Goal: Information Seeking & Learning: Check status

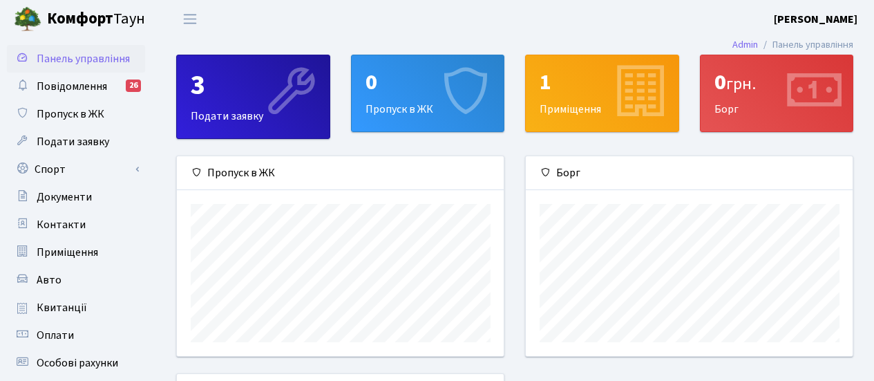
click at [655, 144] on div "1 Приміщення" at bounding box center [602, 105] width 175 height 101
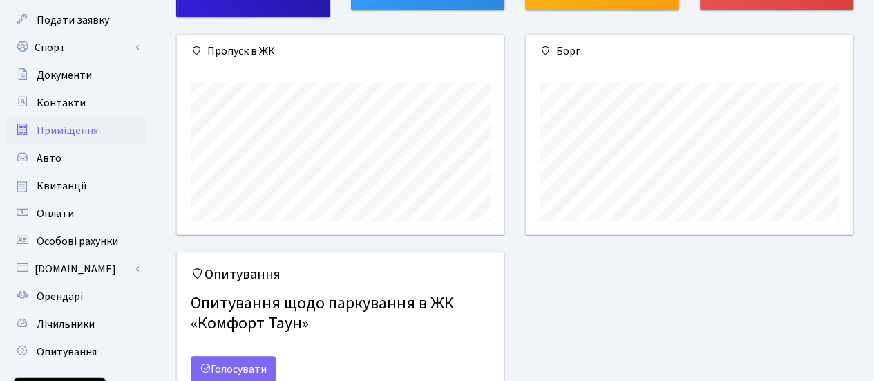
scroll to position [138, 0]
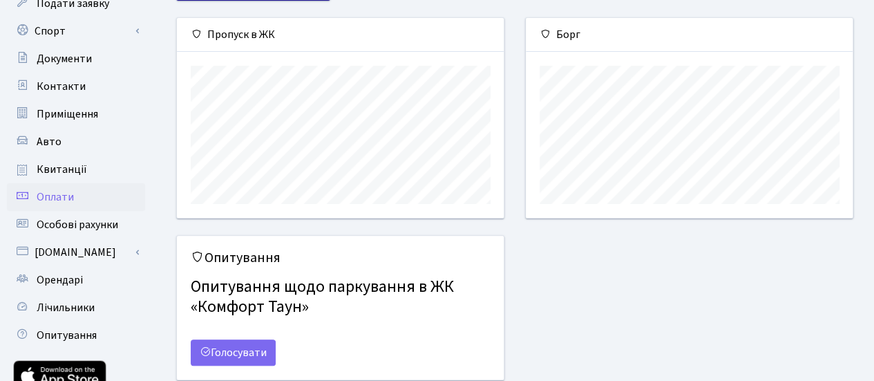
click at [65, 191] on span "Оплати" at bounding box center [55, 196] width 37 height 15
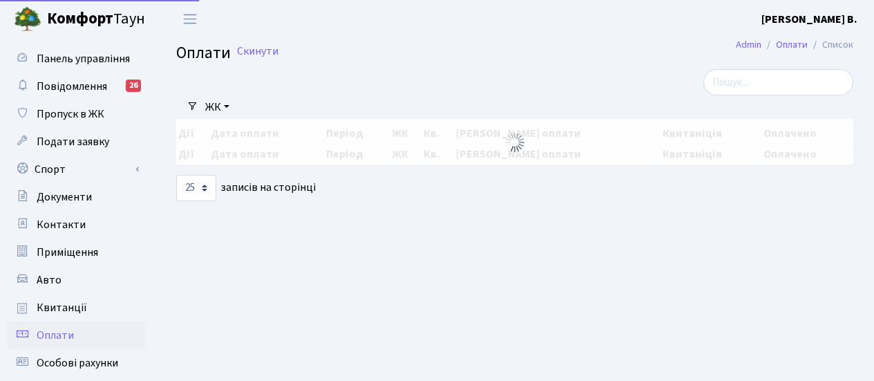
select select "25"
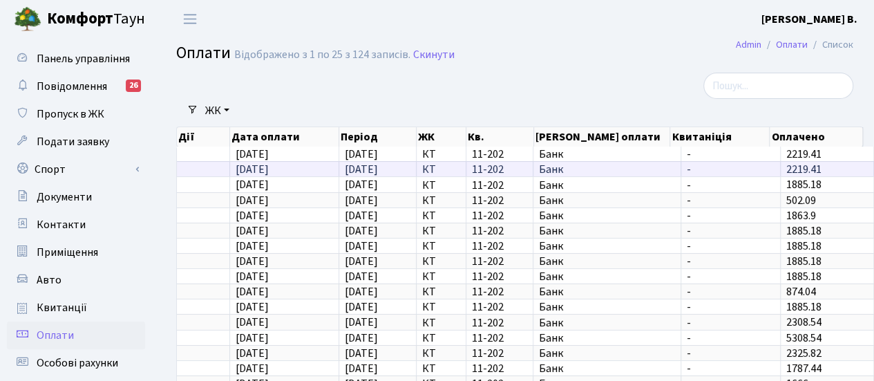
click at [370, 171] on span "12.07.2025" at bounding box center [361, 169] width 33 height 15
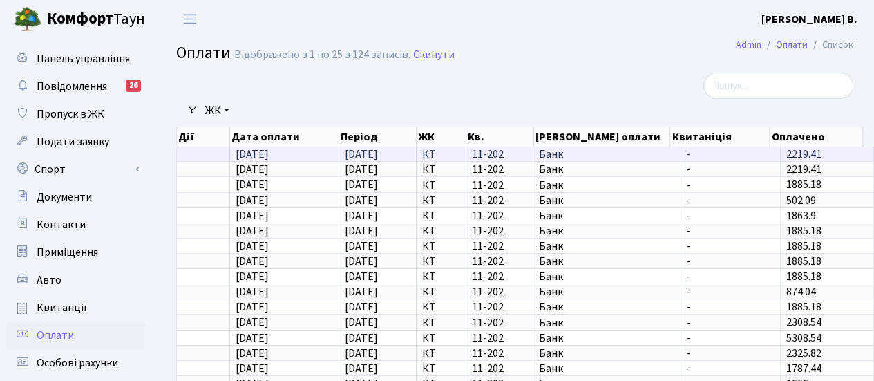
click at [378, 149] on span "01.08.2025" at bounding box center [361, 153] width 33 height 15
click at [786, 150] on span "2219.41" at bounding box center [803, 153] width 35 height 15
click at [833, 153] on td "2219.41" at bounding box center [827, 153] width 93 height 15
drag, startPoint x: 485, startPoint y: 155, endPoint x: 516, endPoint y: 155, distance: 30.4
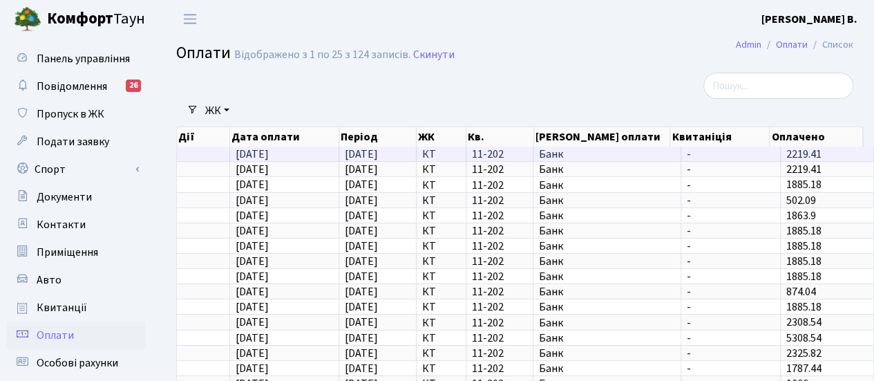
click at [490, 155] on span "11-202" at bounding box center [499, 154] width 55 height 11
click at [687, 154] on span "-" at bounding box center [731, 154] width 88 height 11
click at [257, 154] on span "01.08.2025" at bounding box center [252, 153] width 33 height 15
drag, startPoint x: 257, startPoint y: 154, endPoint x: 266, endPoint y: 150, distance: 9.9
click at [259, 153] on span "01.08.2025" at bounding box center [252, 153] width 33 height 15
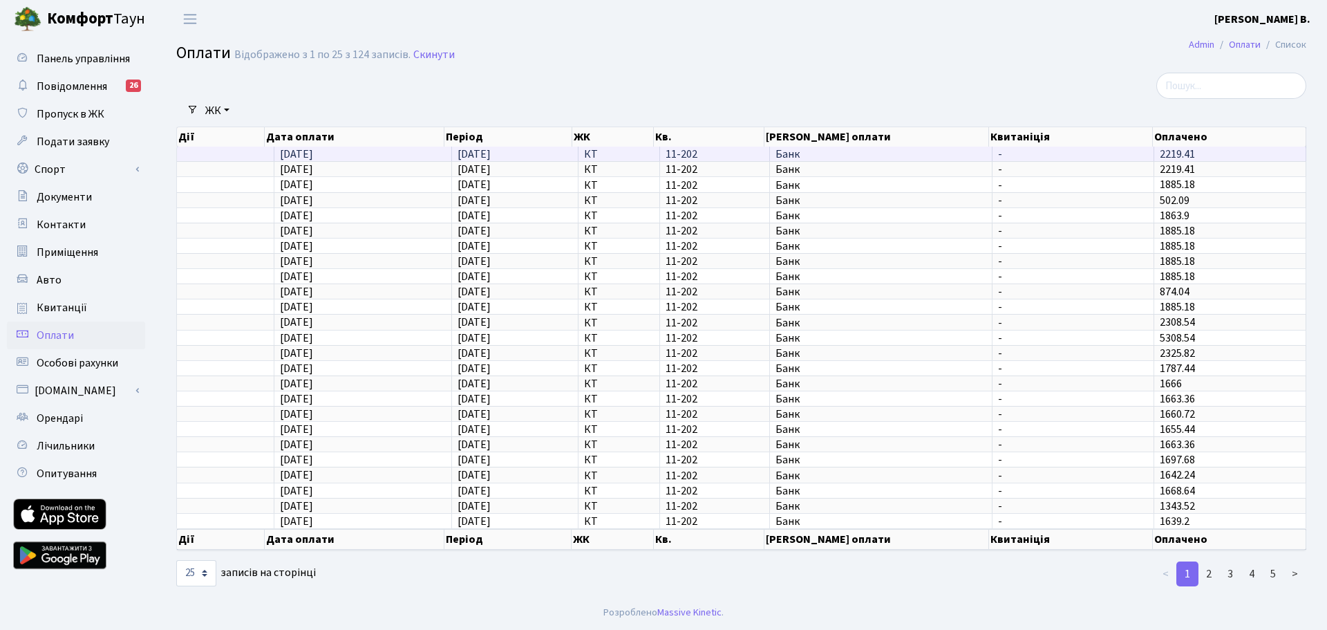
click at [873, 154] on td "2219.41" at bounding box center [1230, 153] width 152 height 15
click at [828, 157] on span "Банк" at bounding box center [880, 154] width 211 height 11
click at [310, 167] on span "12.07.2025" at bounding box center [296, 169] width 33 height 15
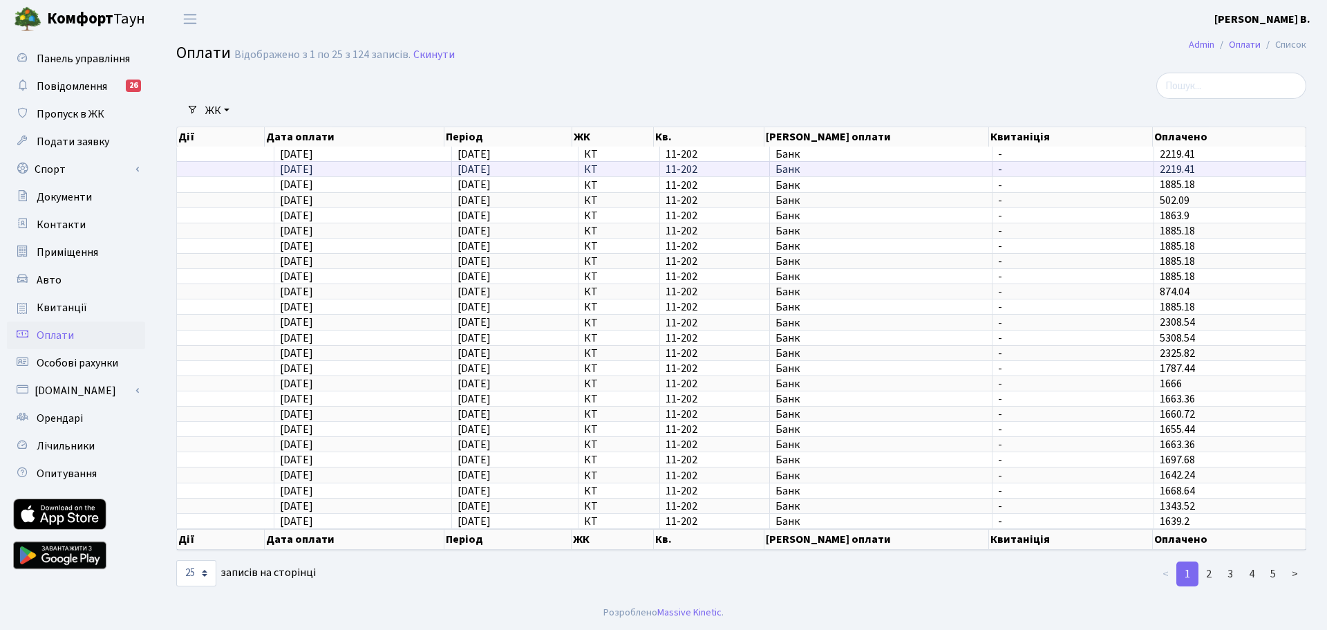
click at [481, 167] on span "12.07.2025" at bounding box center [473, 169] width 33 height 15
click at [491, 152] on span "01.08.2025" at bounding box center [473, 153] width 33 height 15
click at [787, 152] on span "Банк" at bounding box center [880, 154] width 211 height 11
click at [873, 148] on span "2219.41" at bounding box center [1177, 153] width 35 height 15
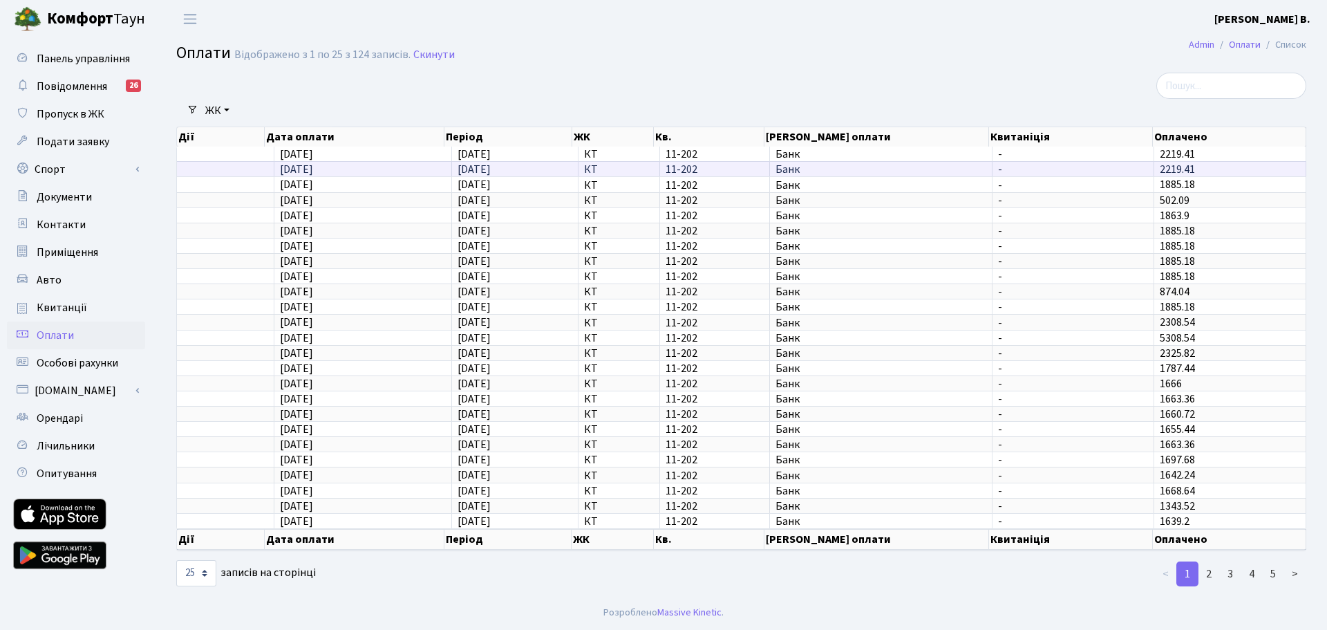
click at [873, 168] on span "2219.41" at bounding box center [1177, 169] width 35 height 15
click at [671, 168] on span "11-202" at bounding box center [714, 169] width 98 height 11
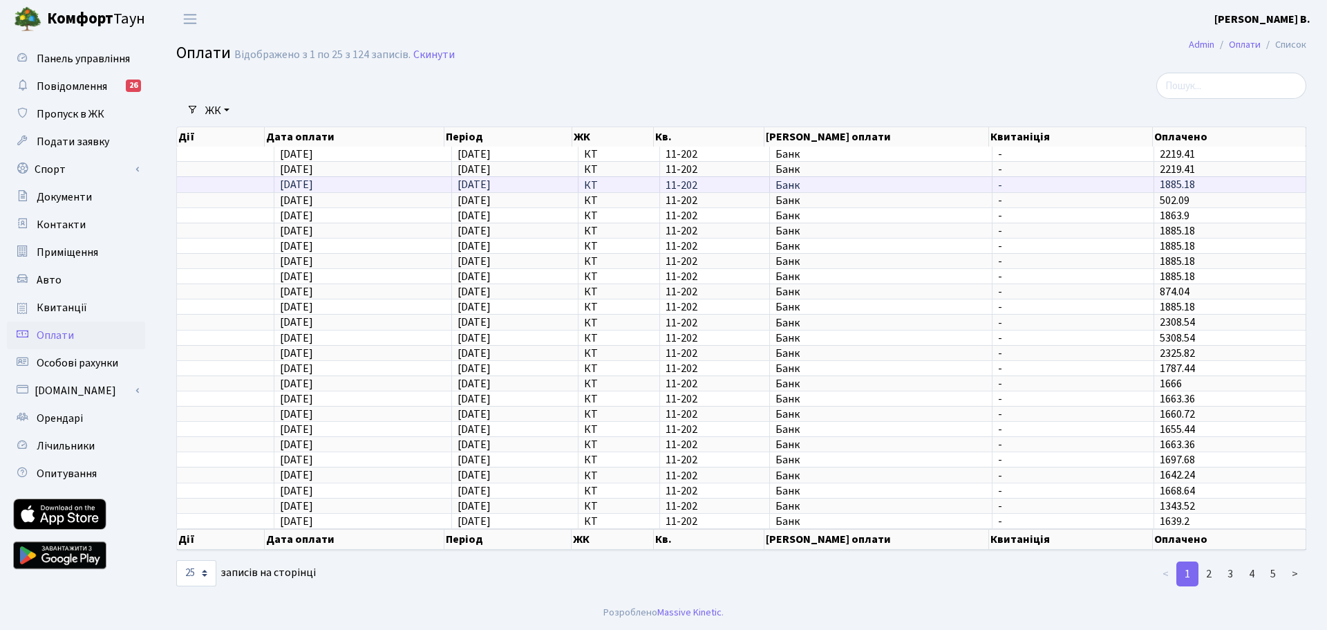
click at [671, 185] on span "11-202" at bounding box center [714, 185] width 98 height 11
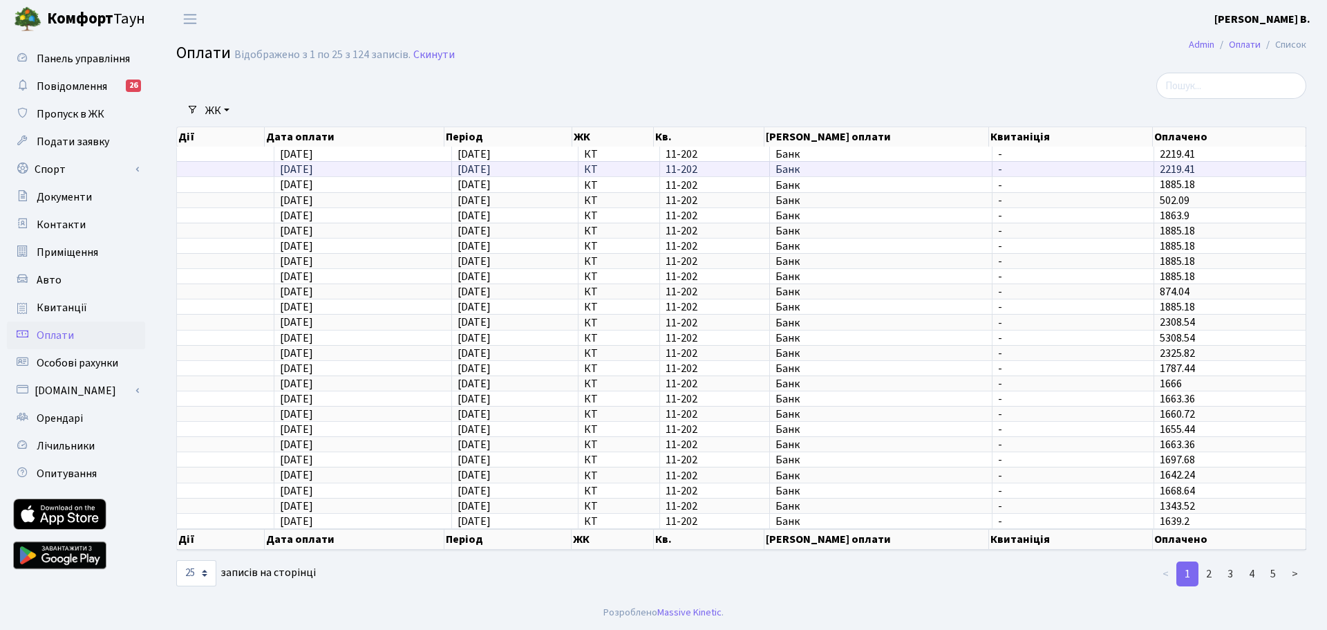
drag, startPoint x: 678, startPoint y: 169, endPoint x: 700, endPoint y: 169, distance: 22.1
click at [679, 169] on span "11-202" at bounding box center [714, 169] width 98 height 11
click at [784, 169] on span "Банк" at bounding box center [880, 169] width 211 height 11
click at [73, 303] on span "Квитанції" at bounding box center [62, 307] width 50 height 15
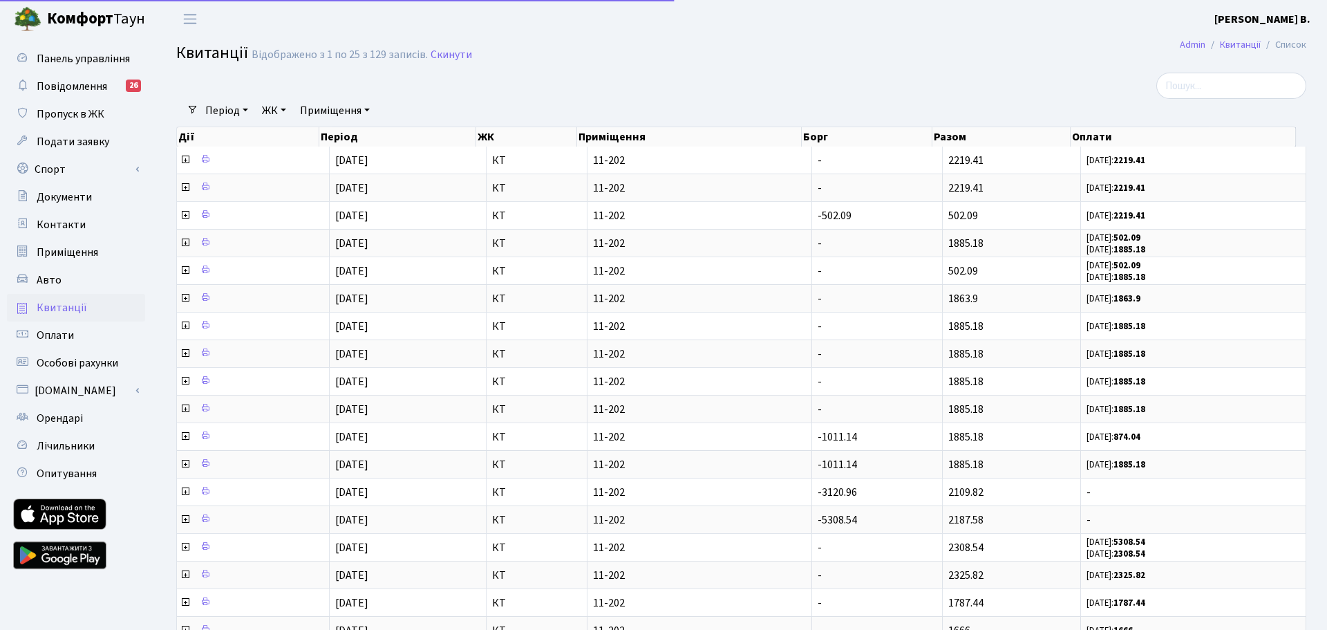
select select "25"
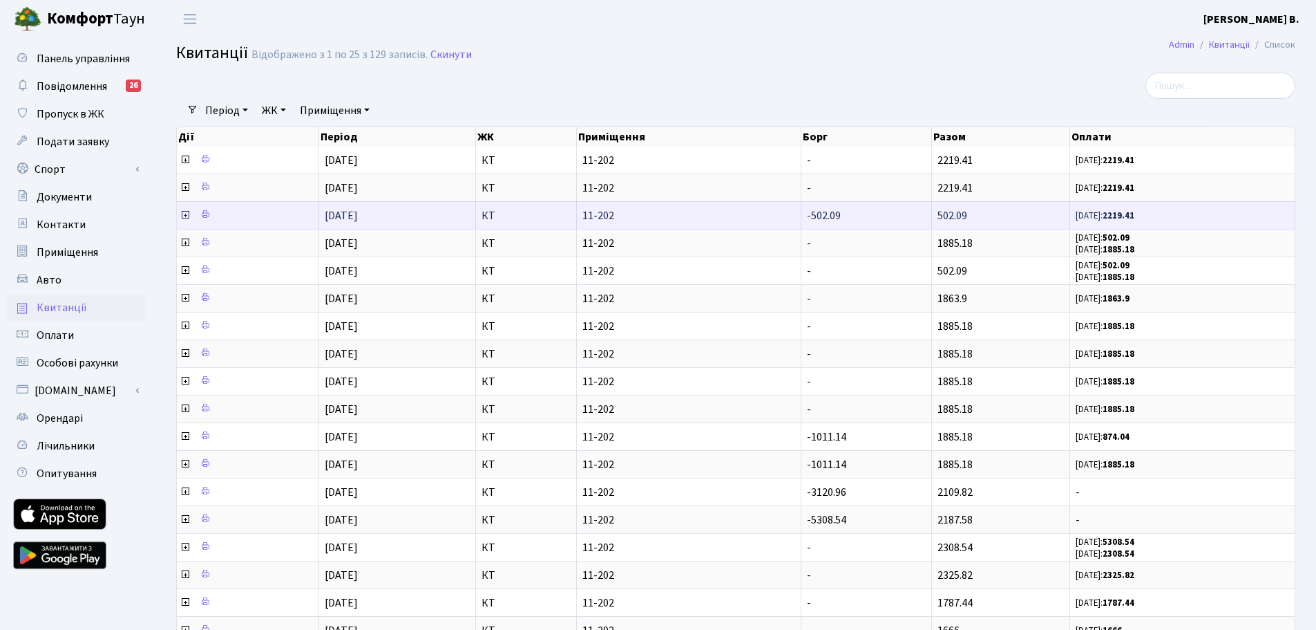
click at [1135, 214] on b "2219.41" at bounding box center [1119, 215] width 32 height 12
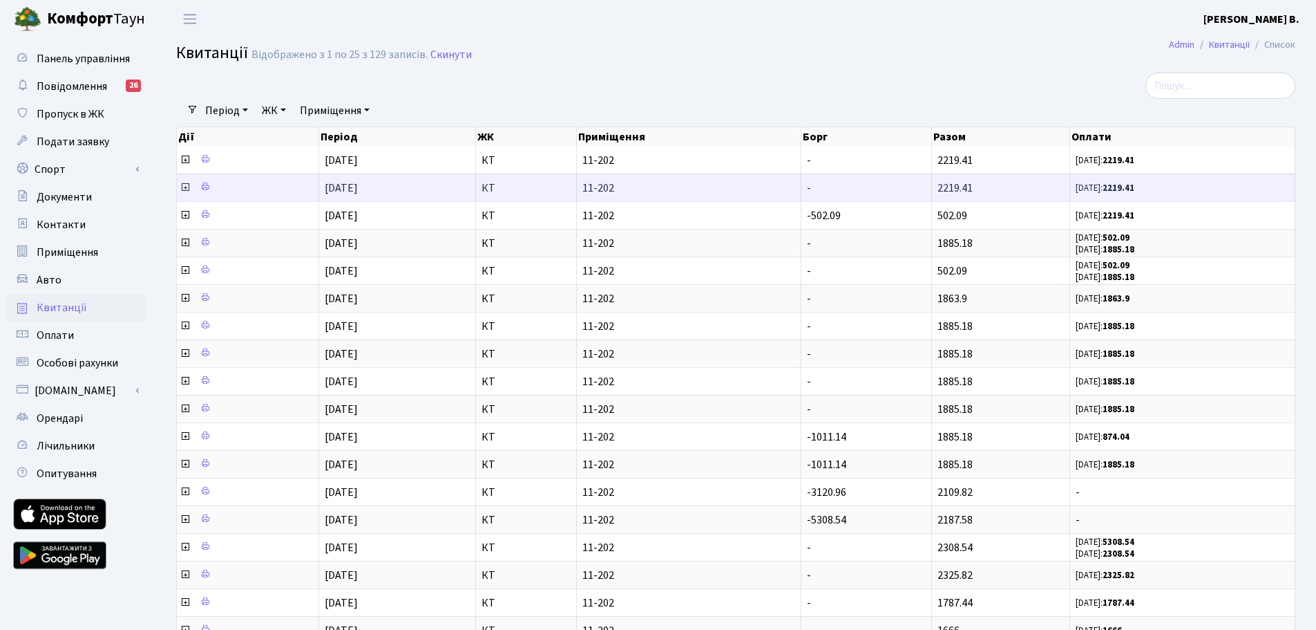
click at [1122, 184] on b "2219.41" at bounding box center [1119, 188] width 32 height 12
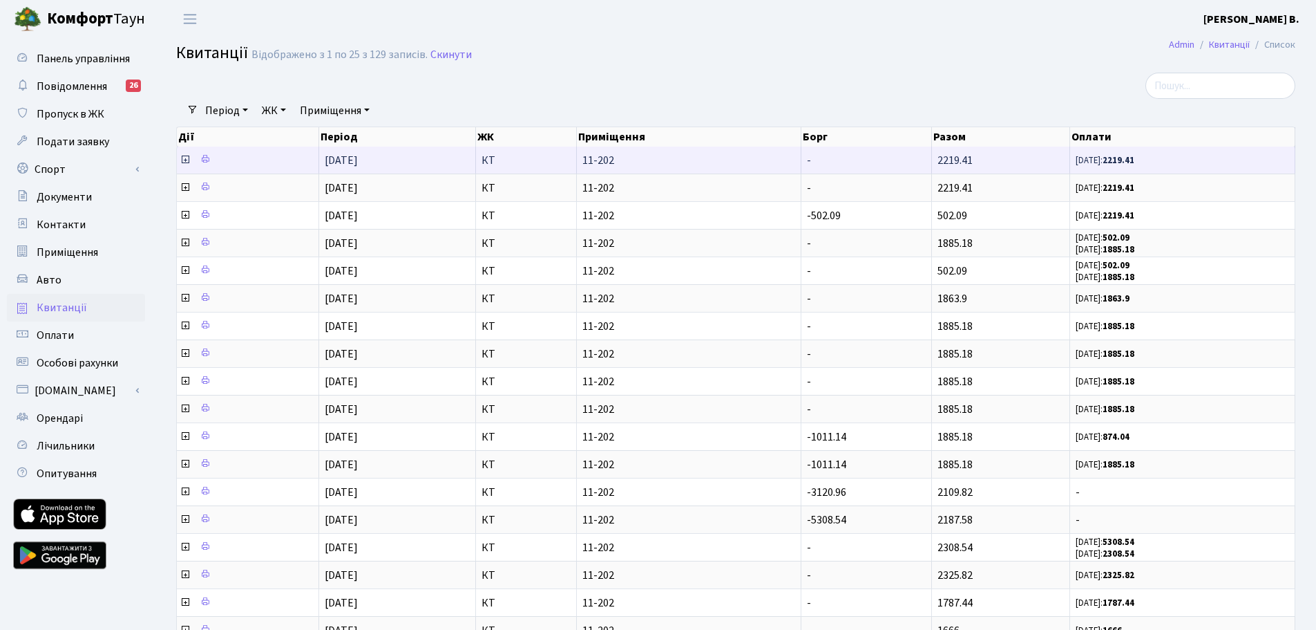
click at [1121, 162] on b "2219.41" at bounding box center [1119, 160] width 32 height 12
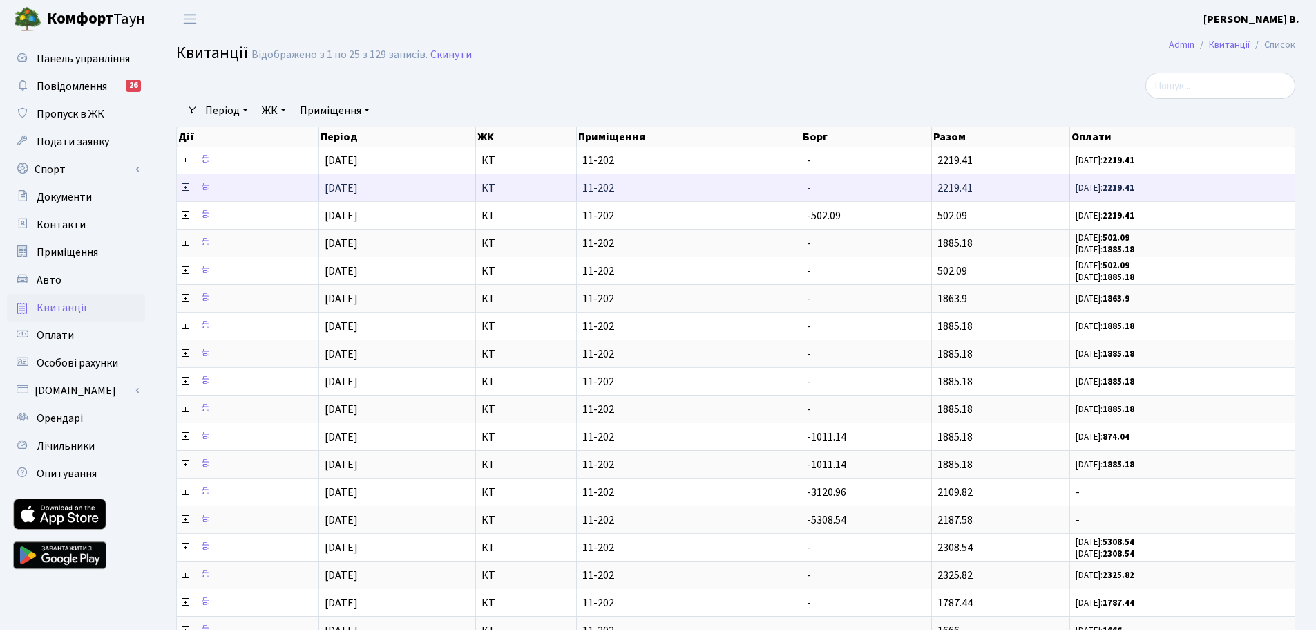
click at [183, 187] on icon at bounding box center [185, 187] width 11 height 11
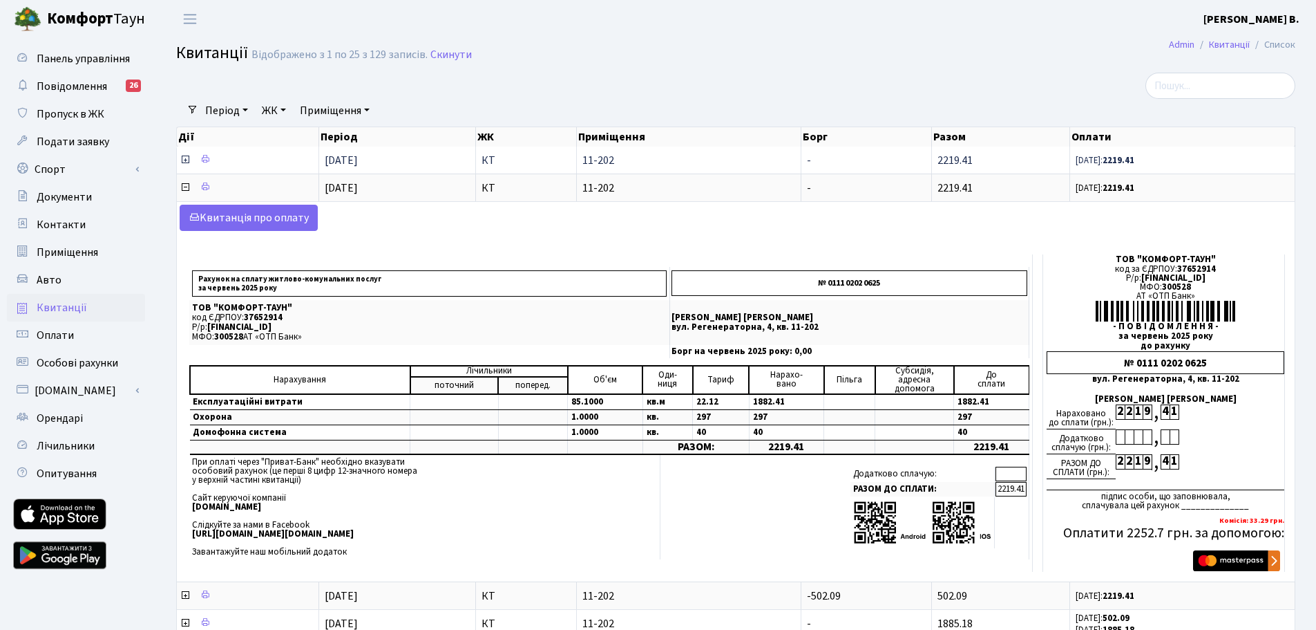
scroll to position [2, 0]
click at [185, 158] on icon at bounding box center [185, 159] width 11 height 11
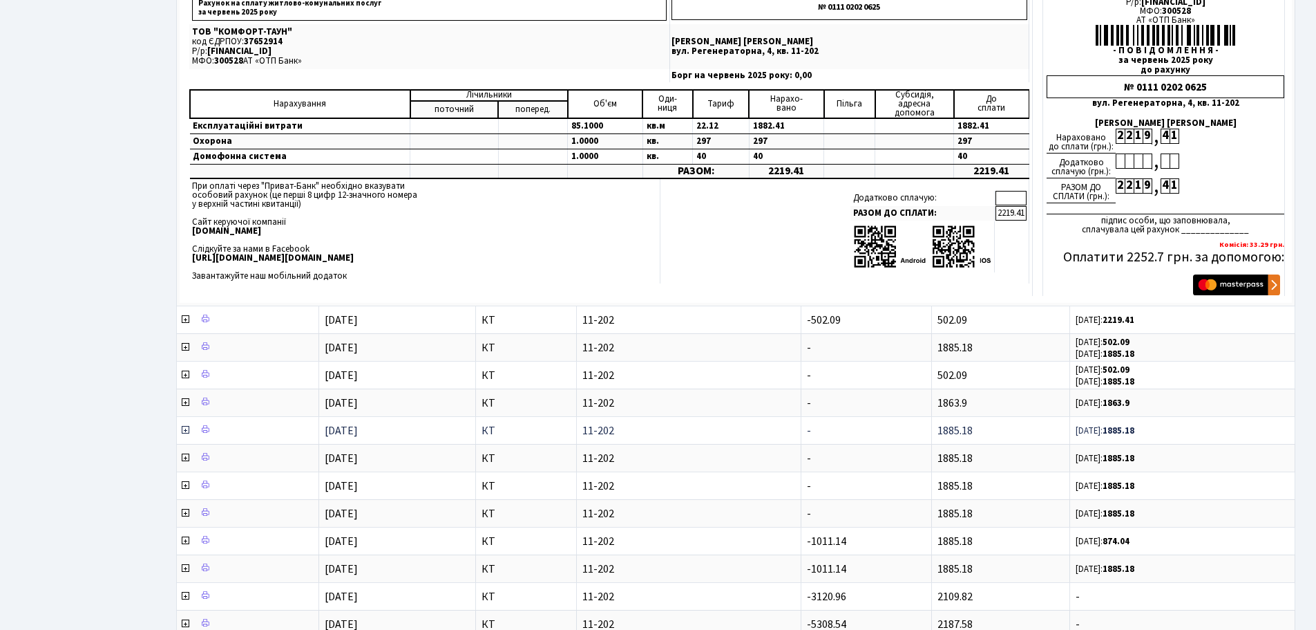
scroll to position [622, 0]
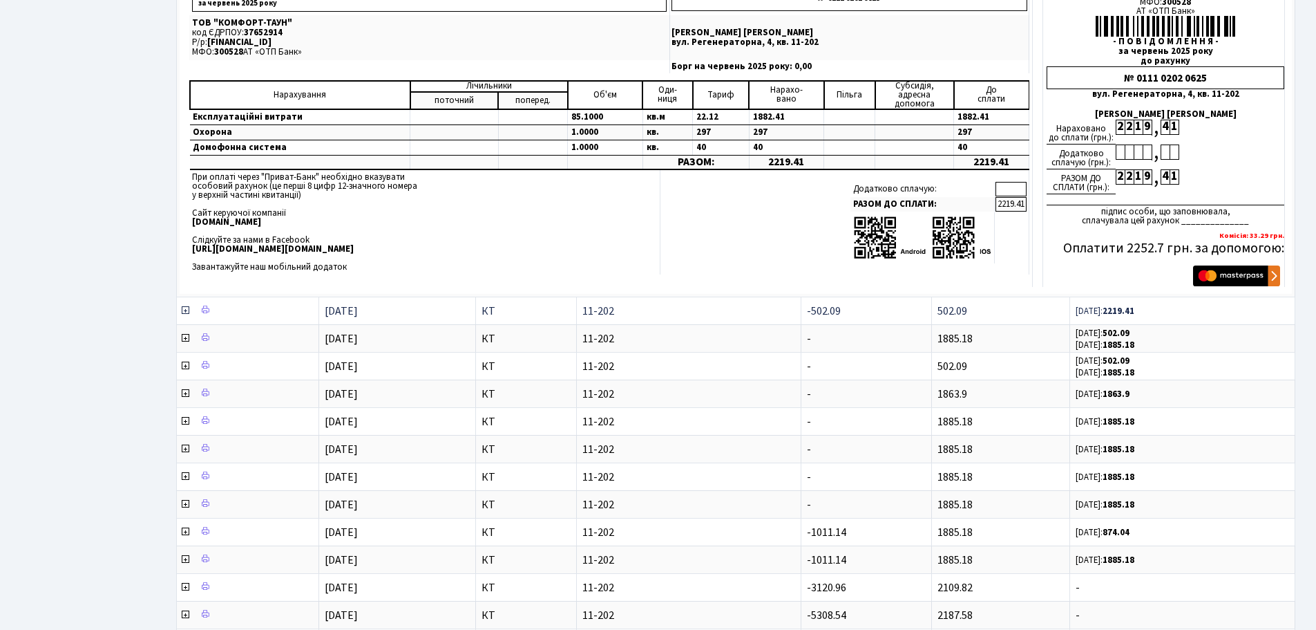
click at [187, 311] on icon at bounding box center [185, 310] width 11 height 11
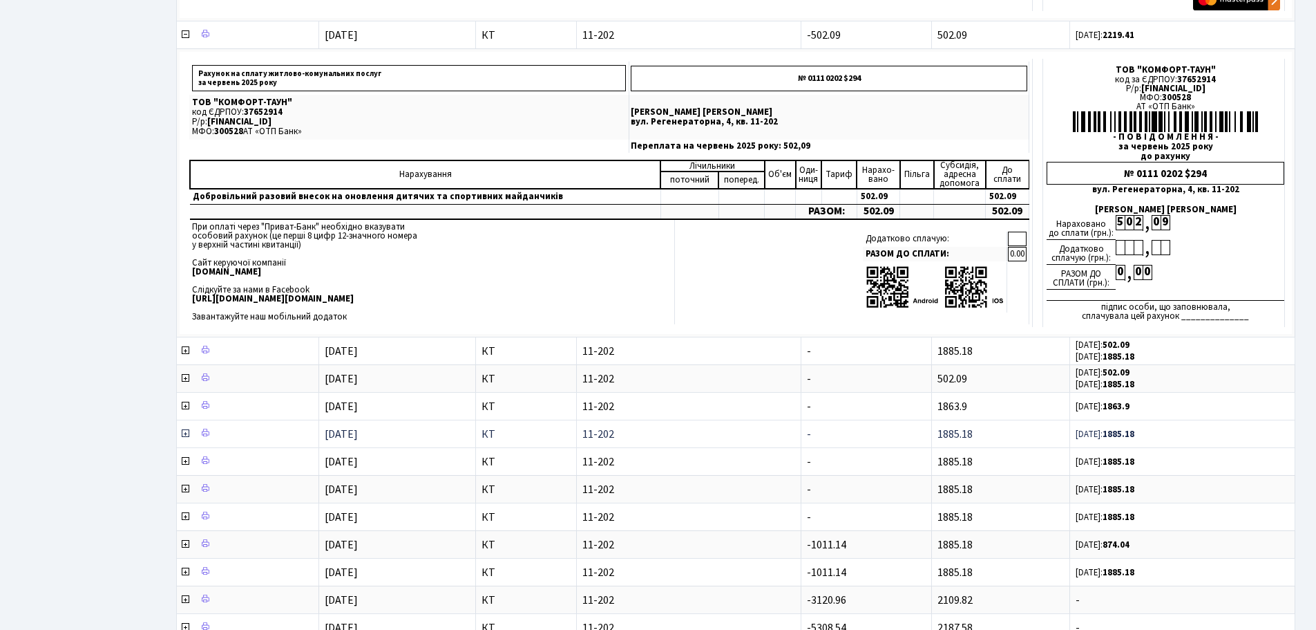
scroll to position [898, 0]
click at [187, 348] on icon at bounding box center [185, 349] width 11 height 11
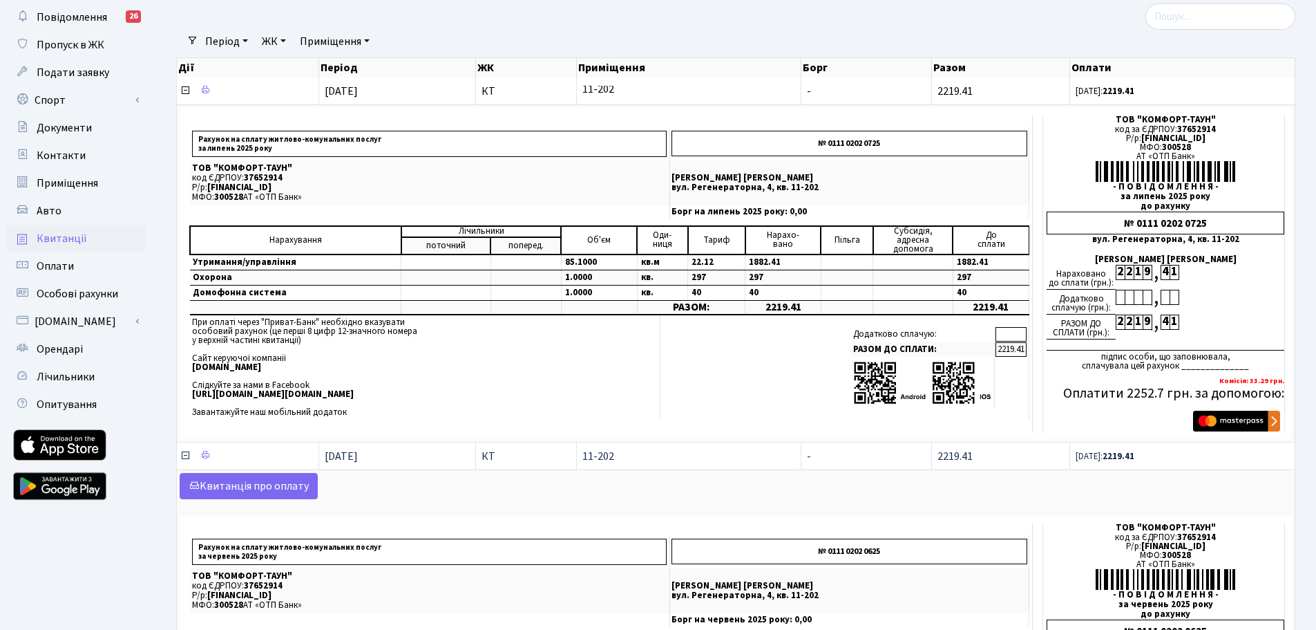
scroll to position [0, 0]
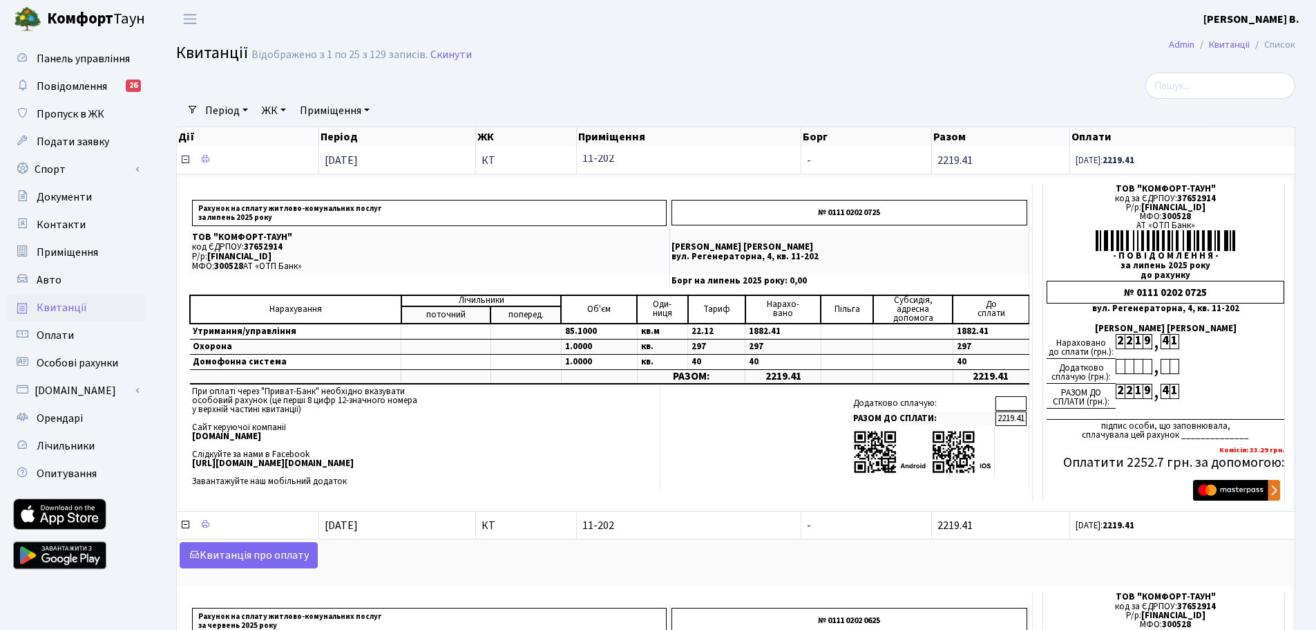
click at [185, 162] on icon at bounding box center [185, 159] width 11 height 11
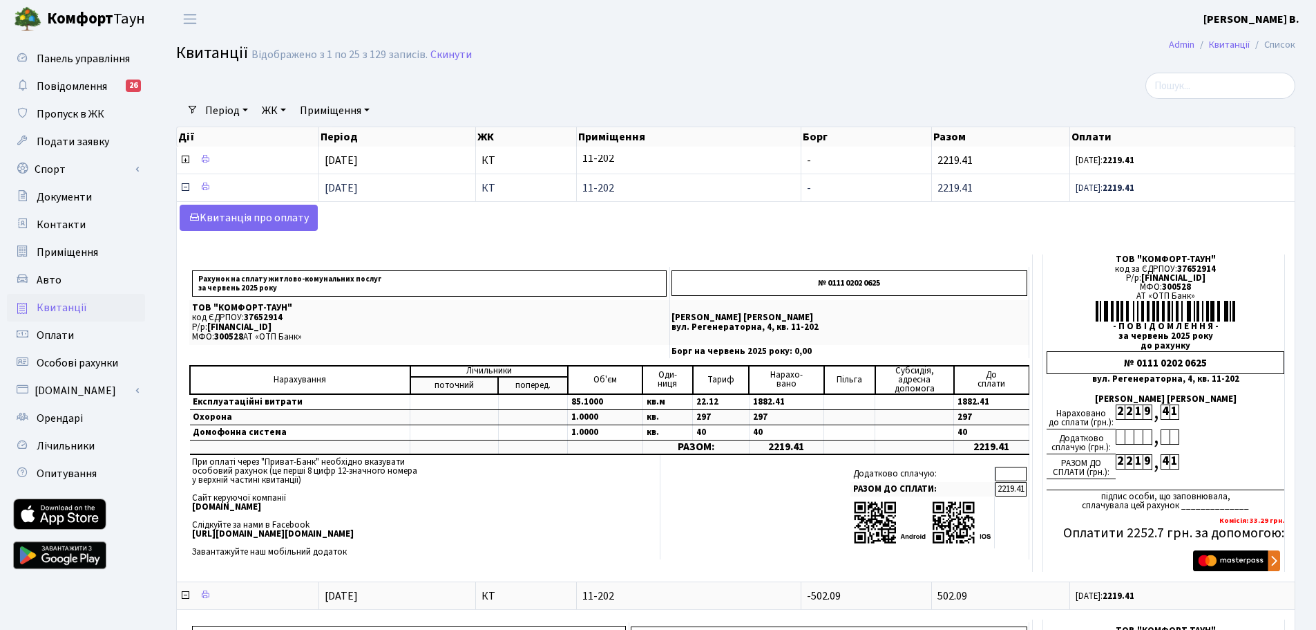
click at [188, 187] on icon at bounding box center [185, 187] width 11 height 11
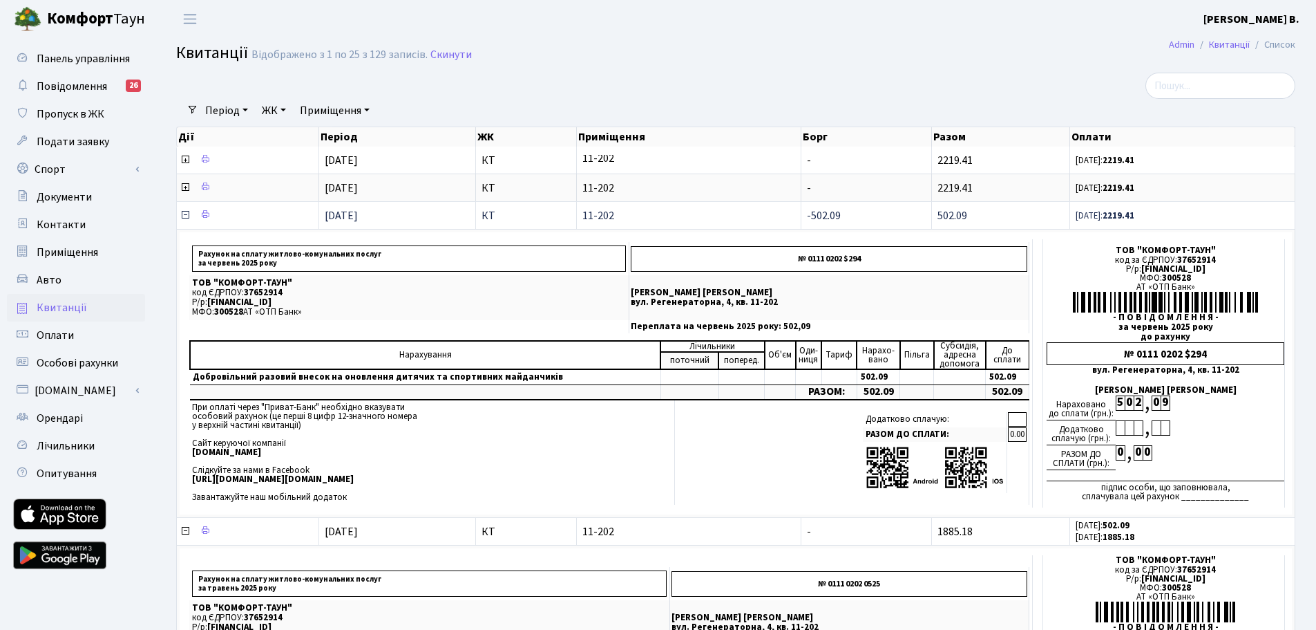
click at [187, 217] on icon at bounding box center [185, 214] width 11 height 11
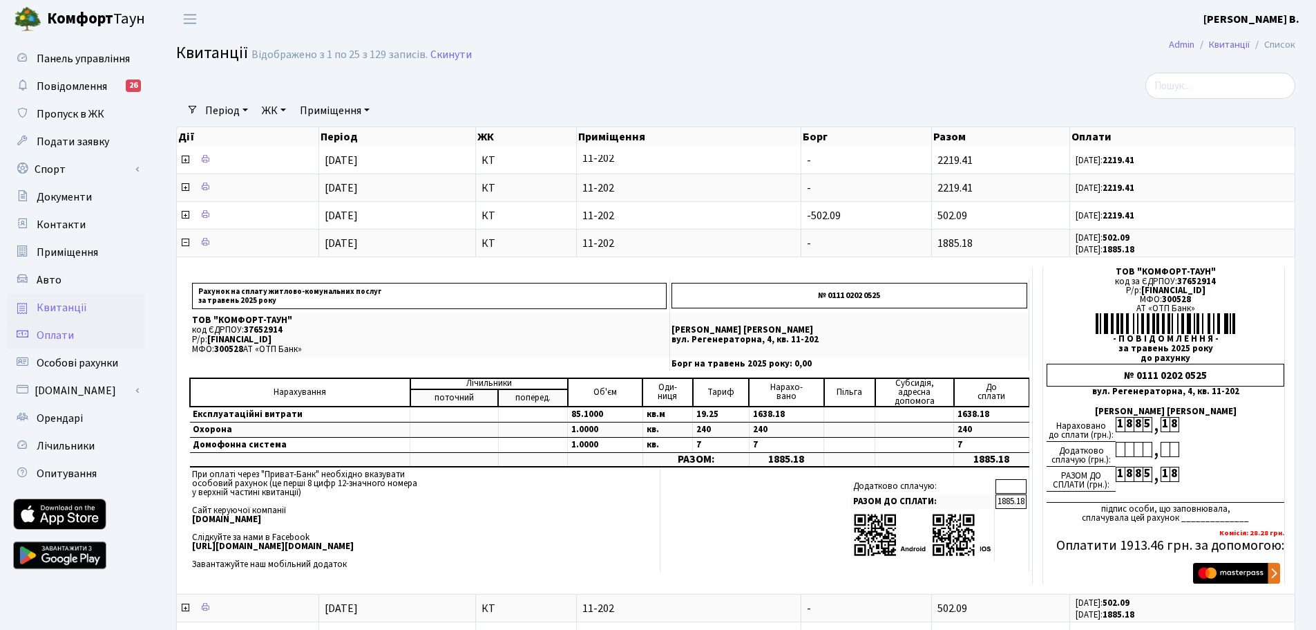
click at [84, 339] on link "Оплати" at bounding box center [76, 335] width 138 height 28
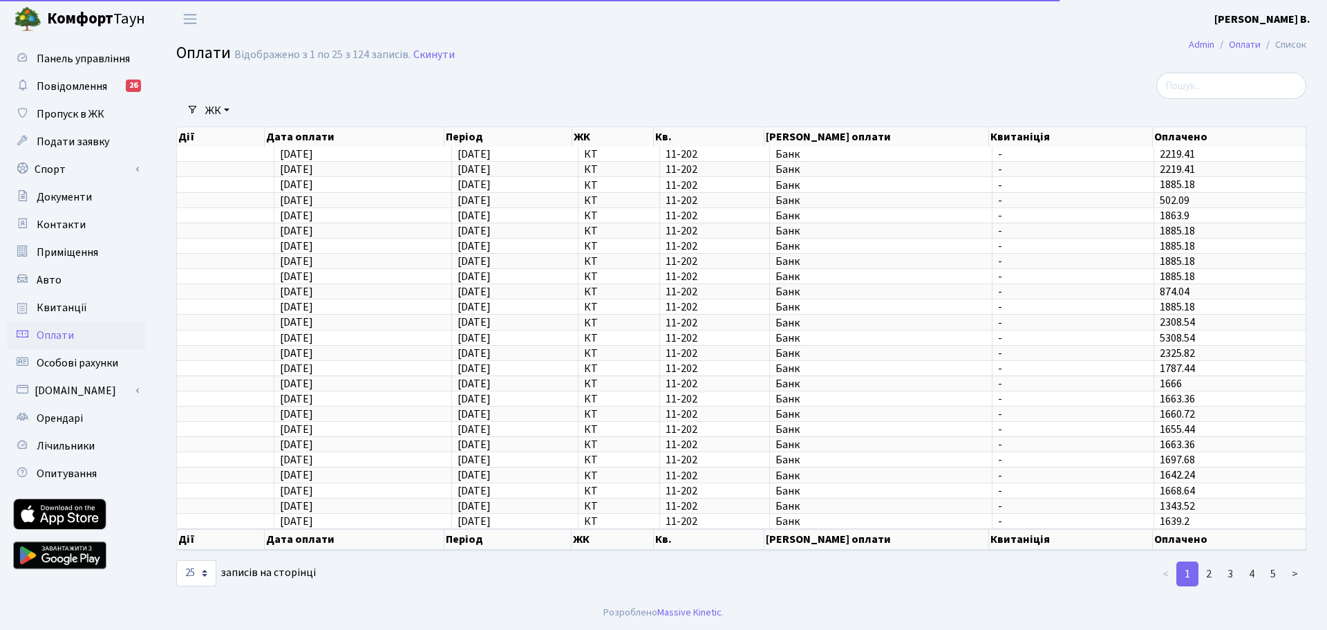
select select "25"
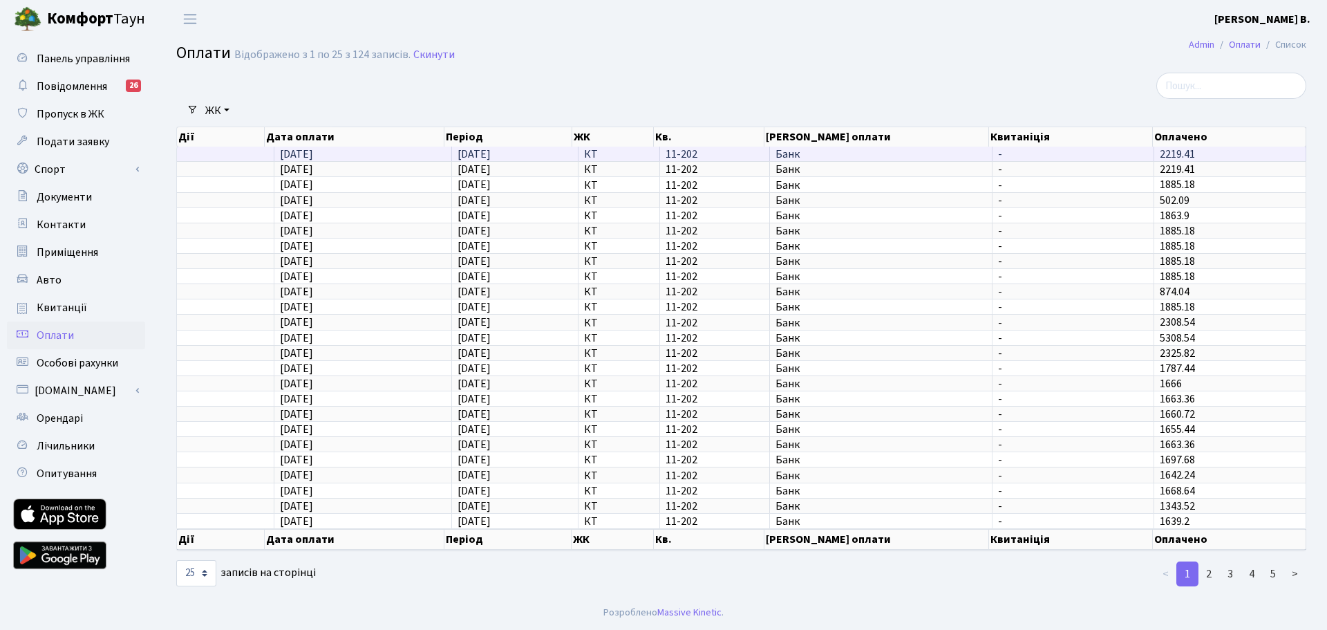
click at [1211, 155] on td "2219.41" at bounding box center [1230, 153] width 152 height 15
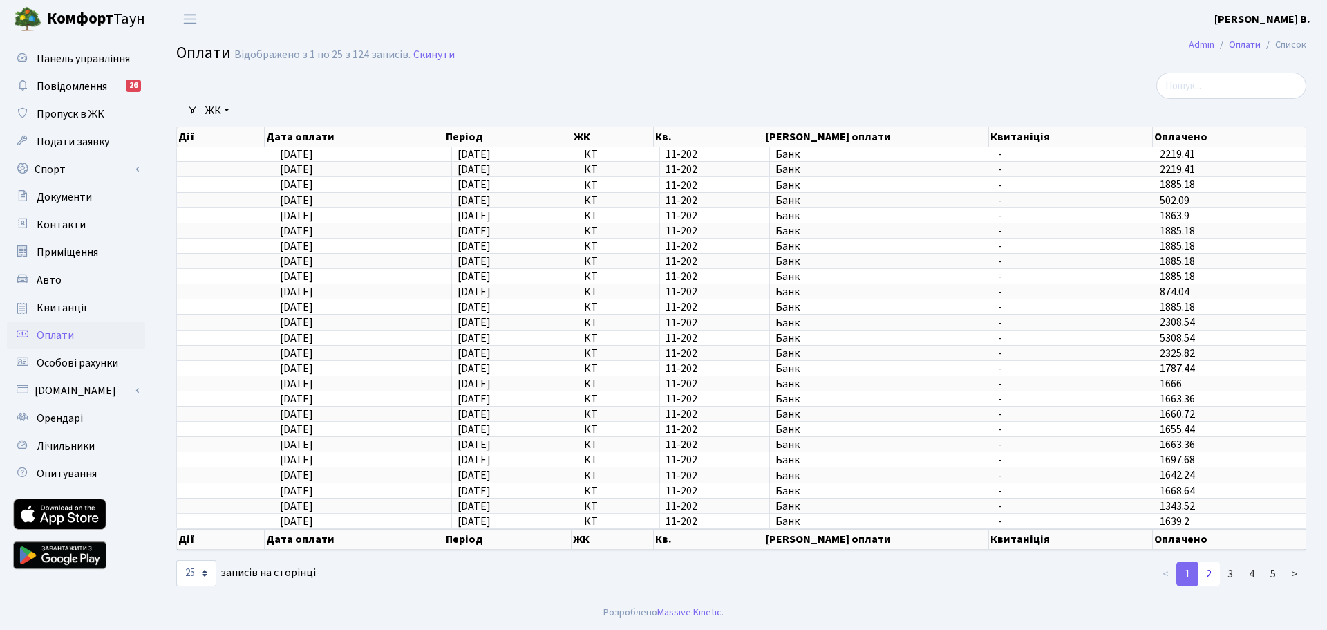
click at [1206, 576] on link "2" at bounding box center [1209, 573] width 22 height 25
click at [101, 361] on span "Особові рахунки" at bounding box center [78, 362] width 82 height 15
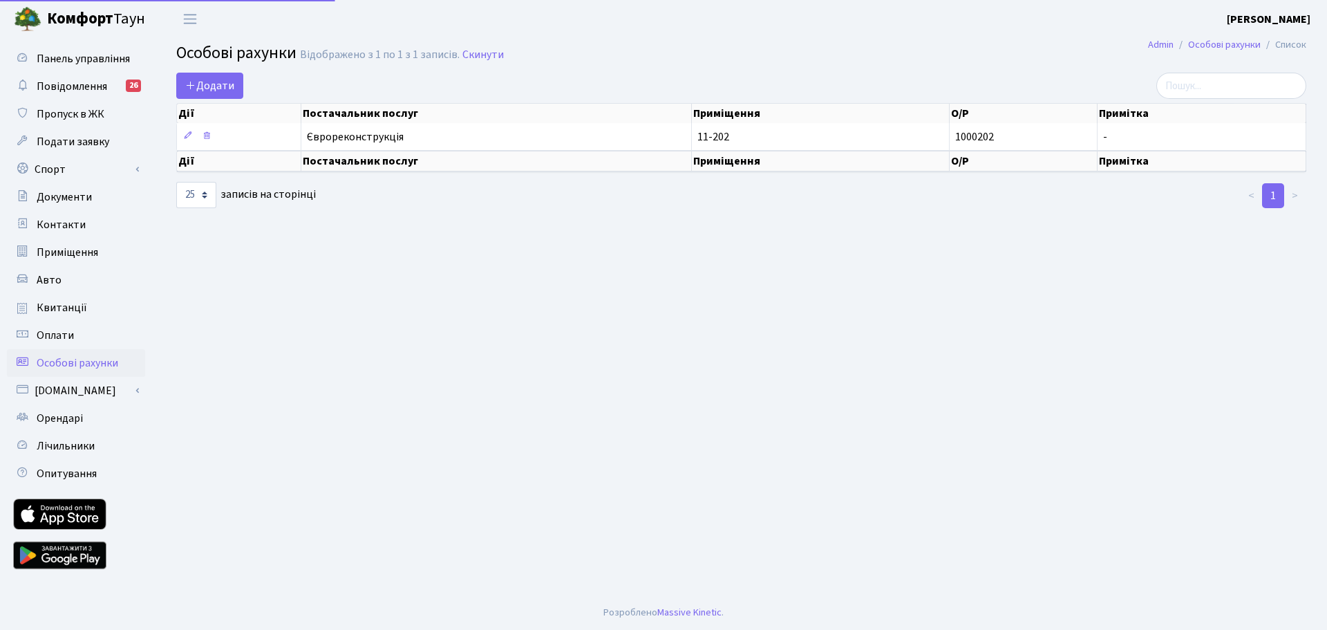
select select "25"
